Goal: Transaction & Acquisition: Purchase product/service

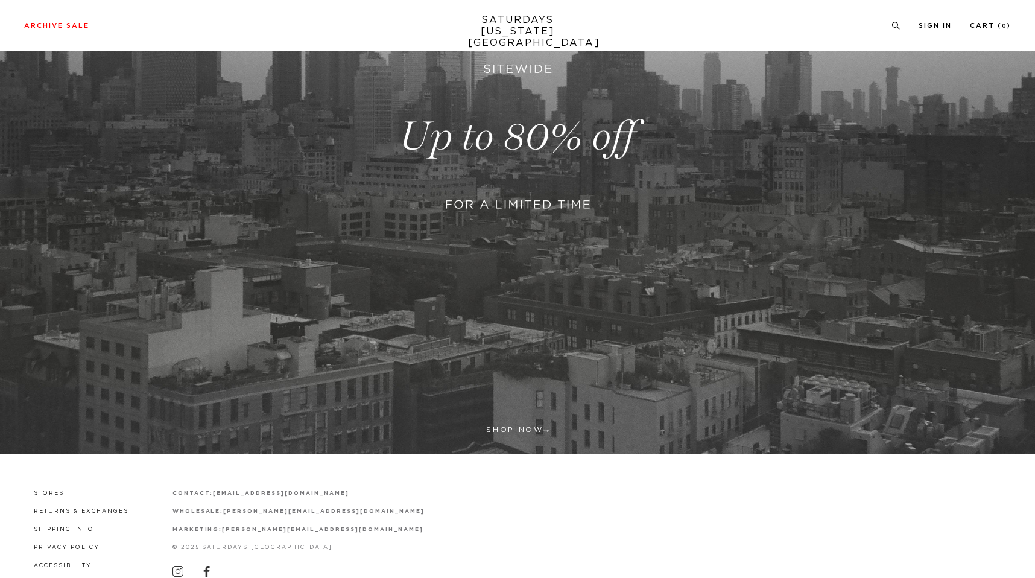
scroll to position [303, 0]
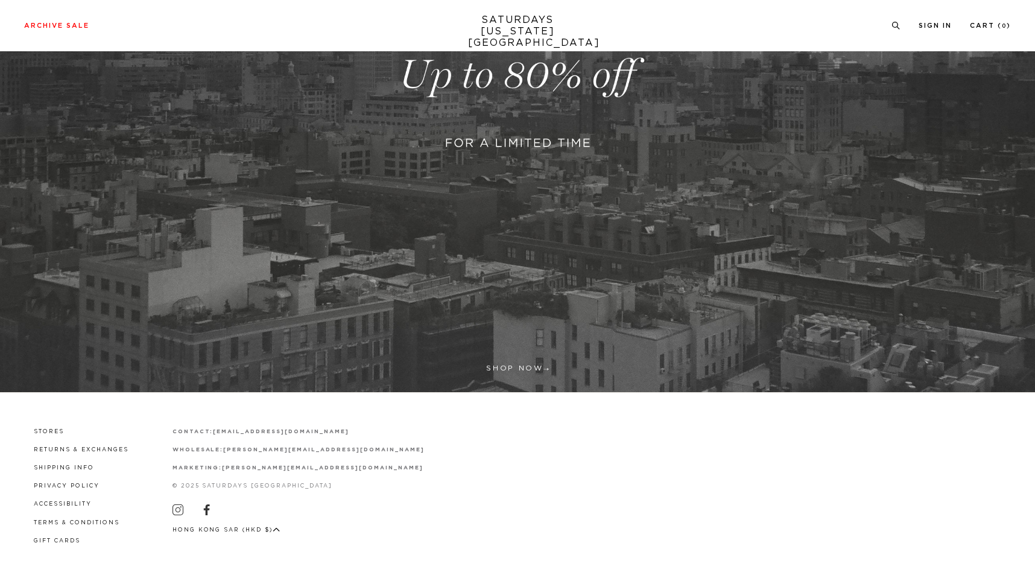
click at [519, 365] on link at bounding box center [517, 75] width 1035 height 634
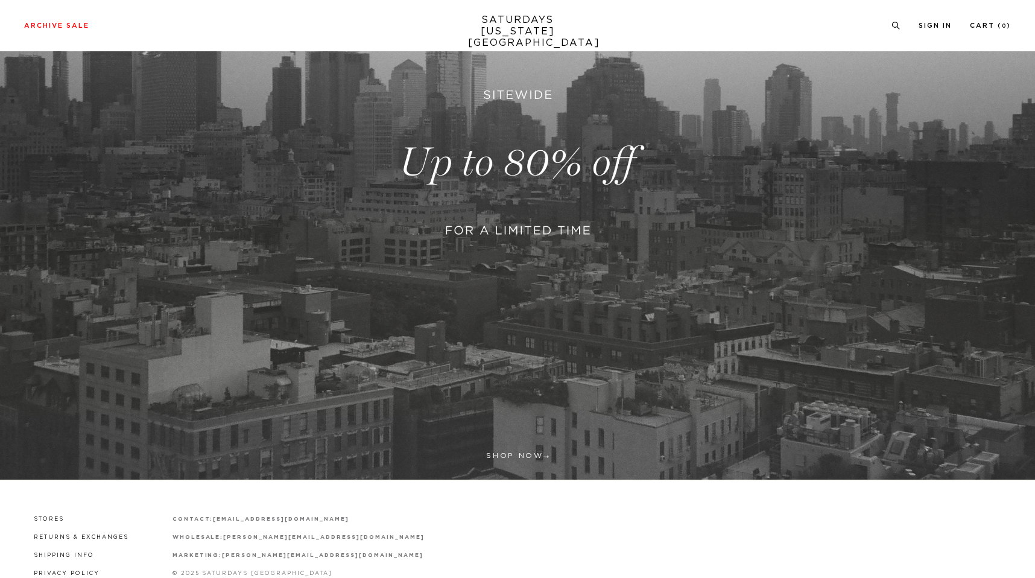
scroll to position [0, 0]
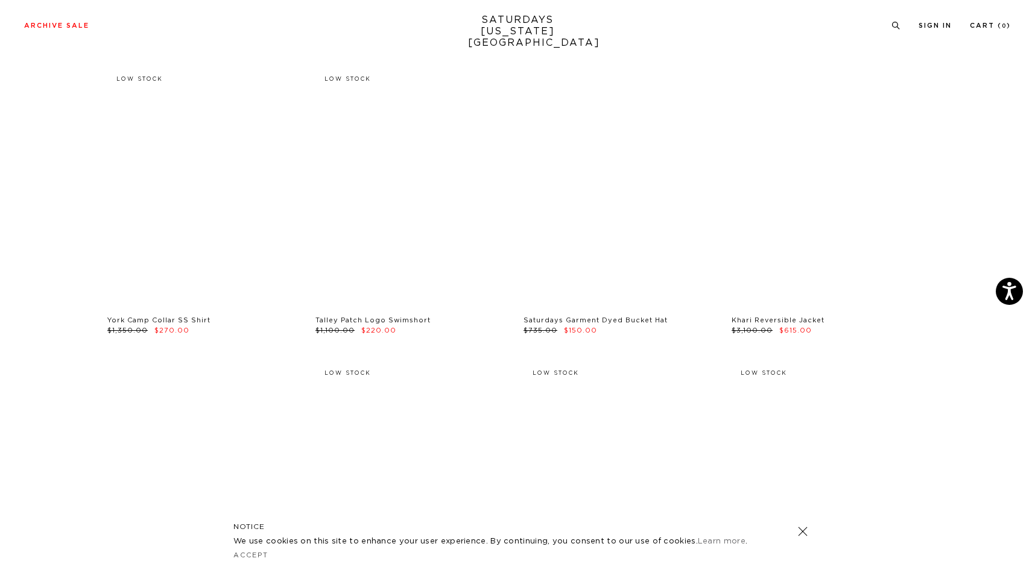
scroll to position [5907, 0]
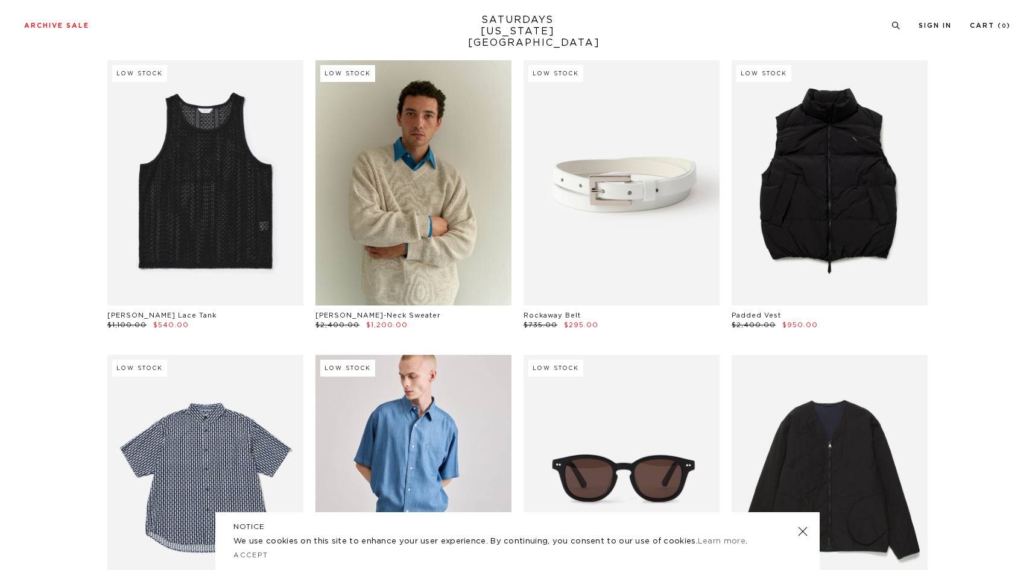
scroll to position [479, 0]
